Goal: Contribute content

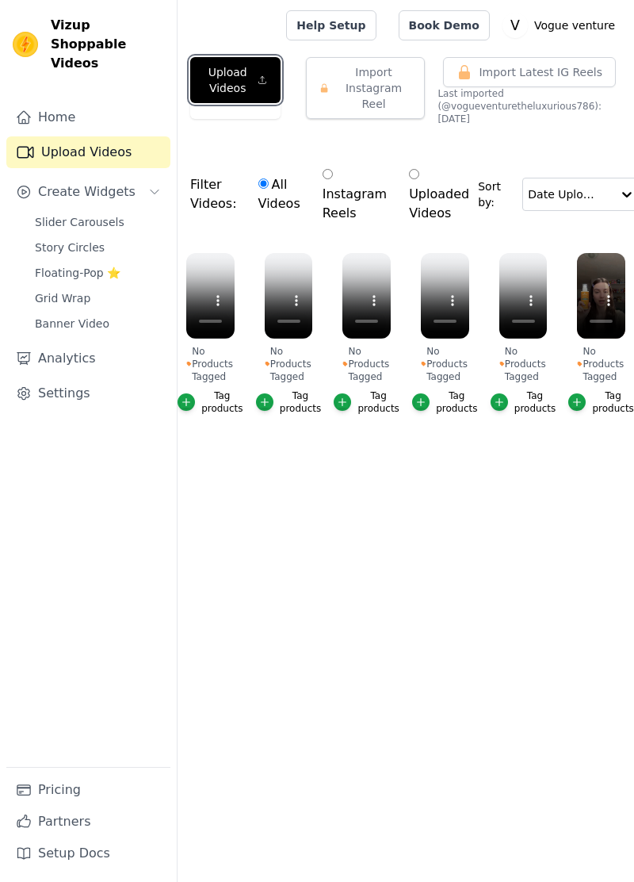
click at [252, 79] on button "Upload Videos" at bounding box center [235, 80] width 90 height 46
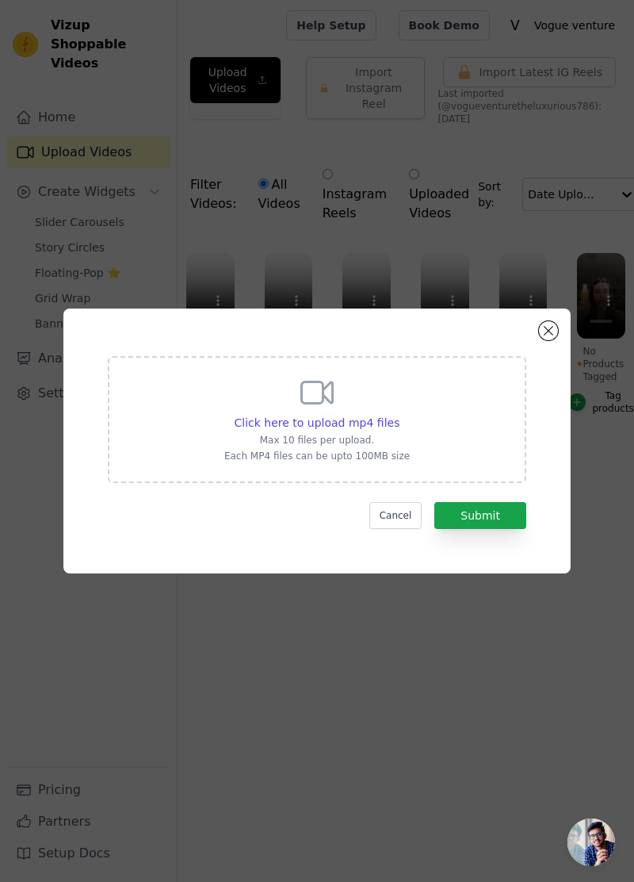
click at [379, 429] on span "Click here to upload mp4 files" at bounding box center [318, 422] width 166 height 13
click at [399, 415] on input "Click here to upload mp4 files Max 10 files per upload. Each MP4 files can be u…" at bounding box center [399, 414] width 1 height 1
type input "C:\fakepath\6592.mp4"
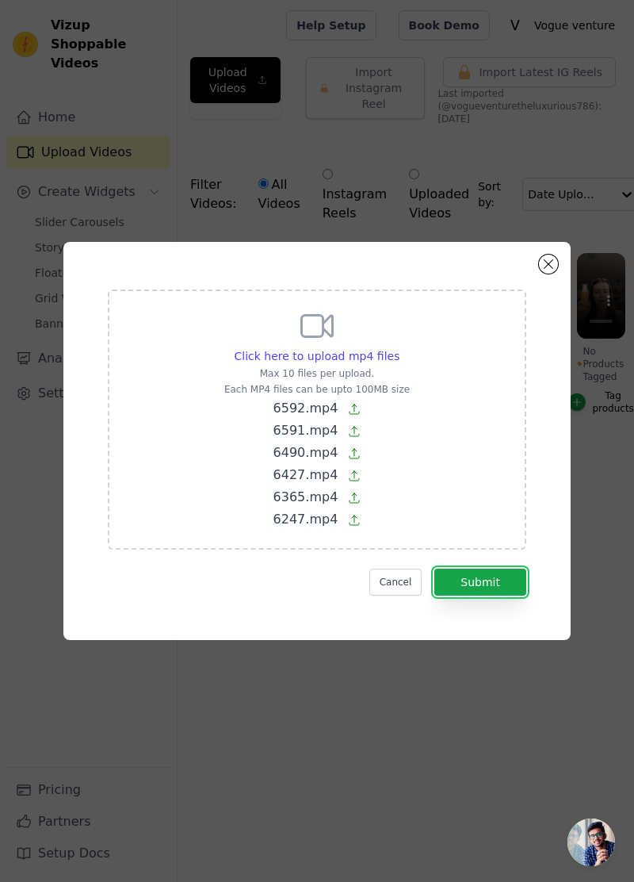
click at [490, 595] on button "Submit" at bounding box center [480, 581] width 92 height 27
